Goal: Task Accomplishment & Management: Manage account settings

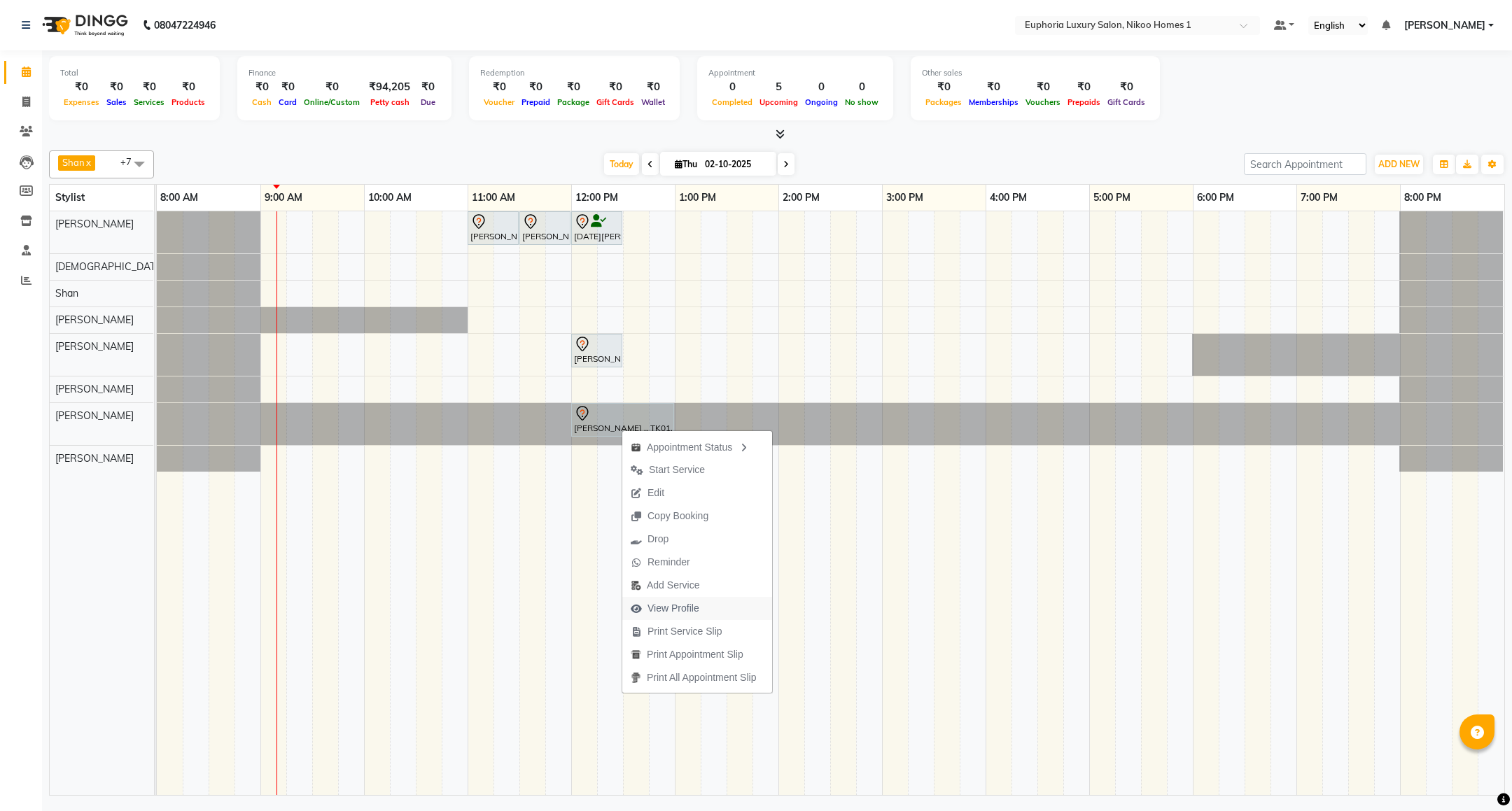
click at [675, 605] on span "View Profile" at bounding box center [673, 609] width 52 height 15
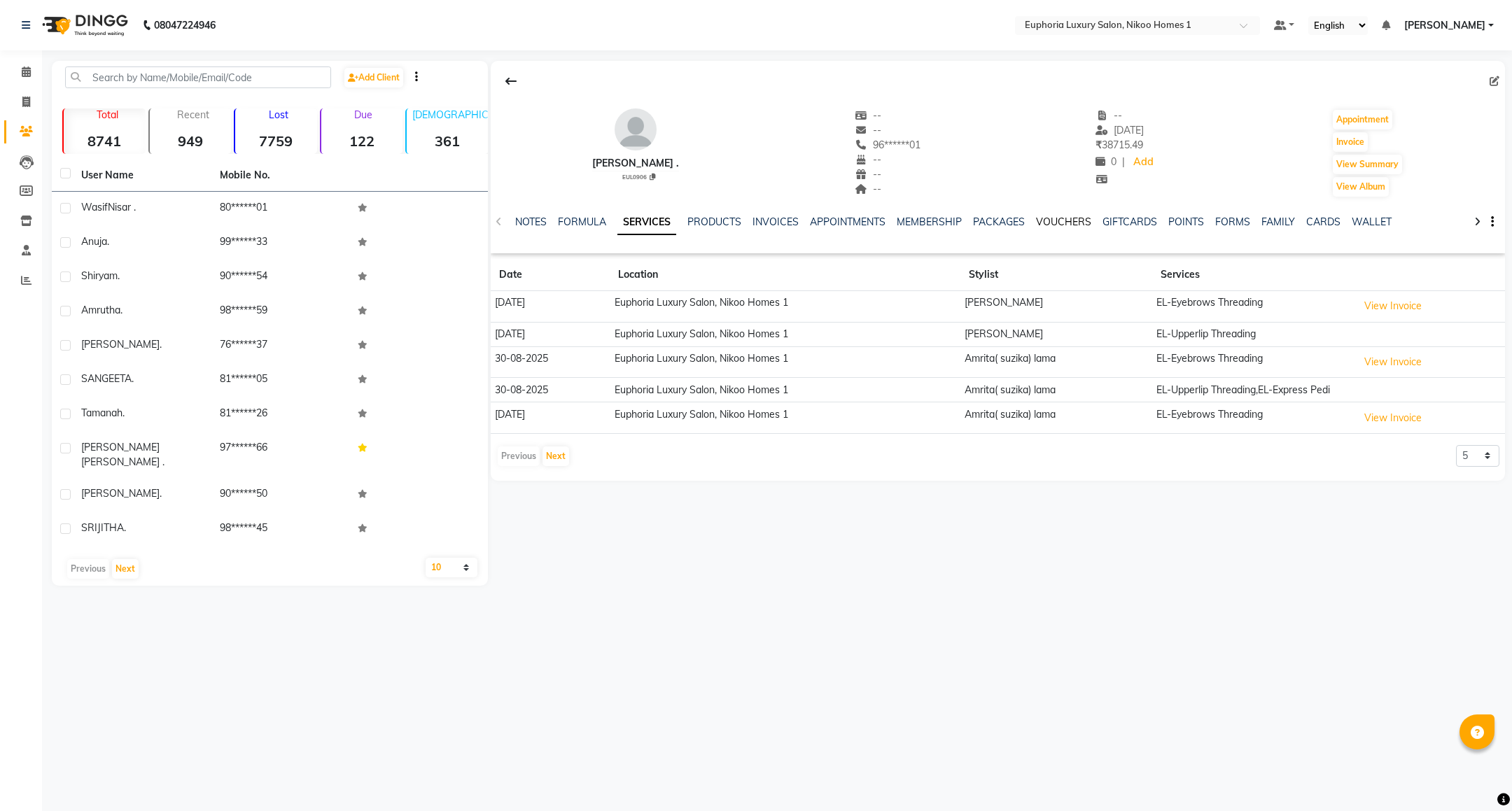
click at [1072, 223] on link "VOUCHERS" at bounding box center [1064, 222] width 55 height 13
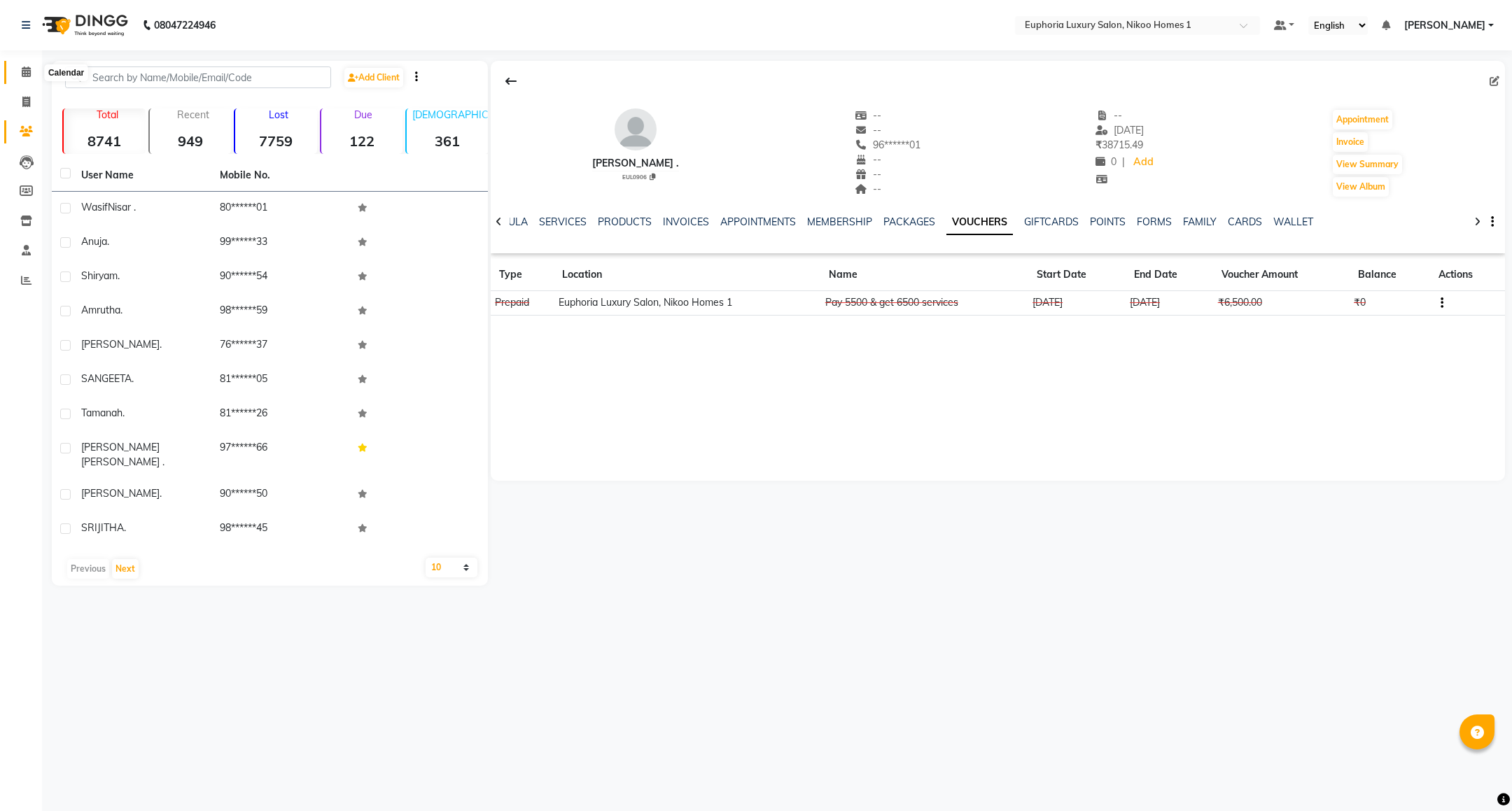
click at [26, 68] on icon at bounding box center [26, 72] width 9 height 10
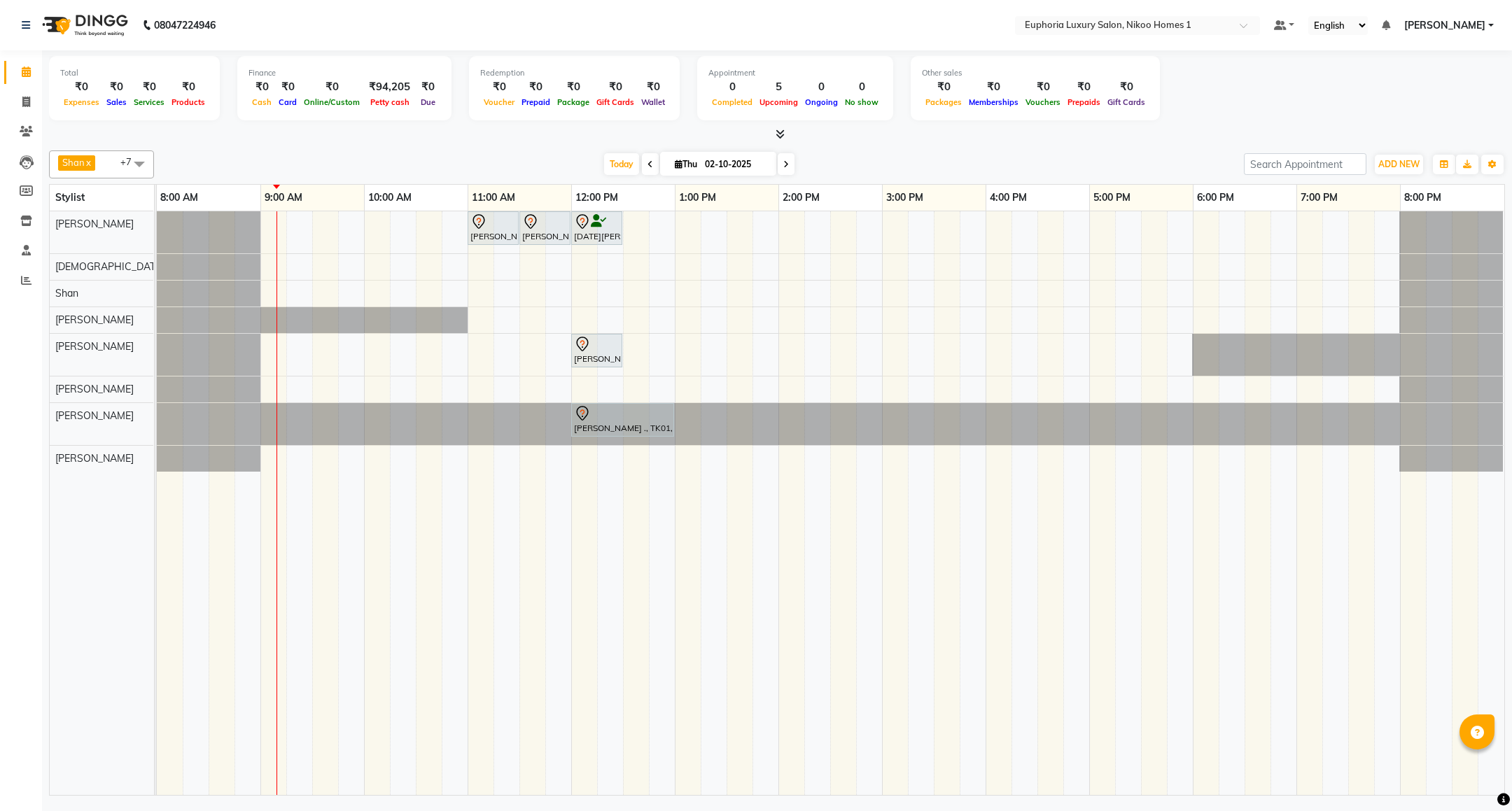
click at [784, 135] on icon at bounding box center [780, 134] width 9 height 10
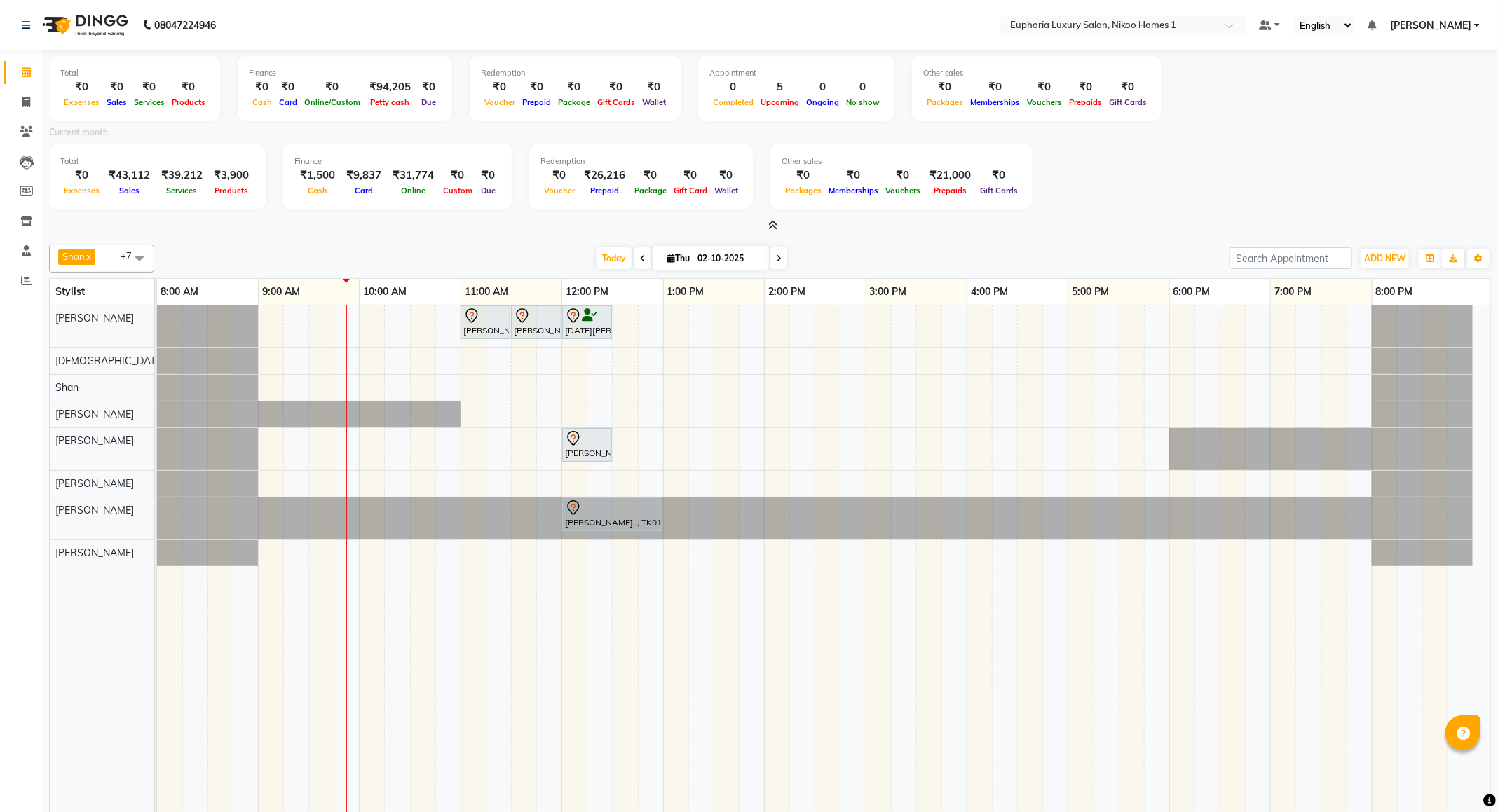
scroll to position [83, 0]
